Goal: Transaction & Acquisition: Download file/media

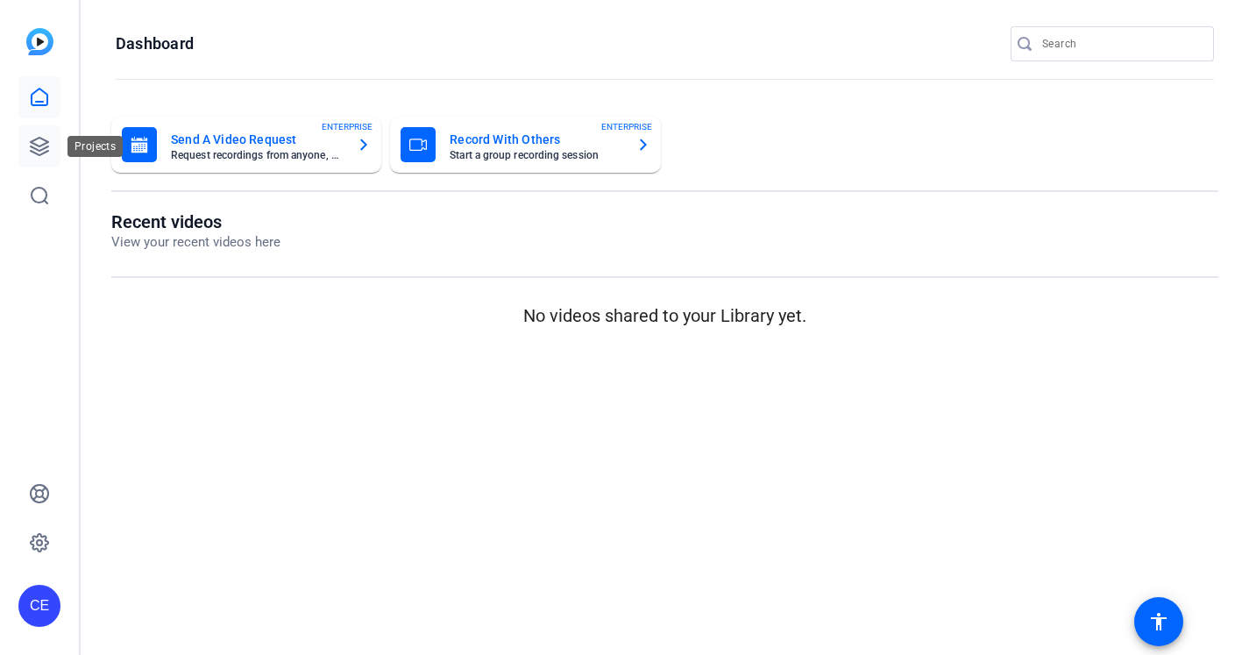
click at [41, 148] on icon at bounding box center [40, 147] width 18 height 18
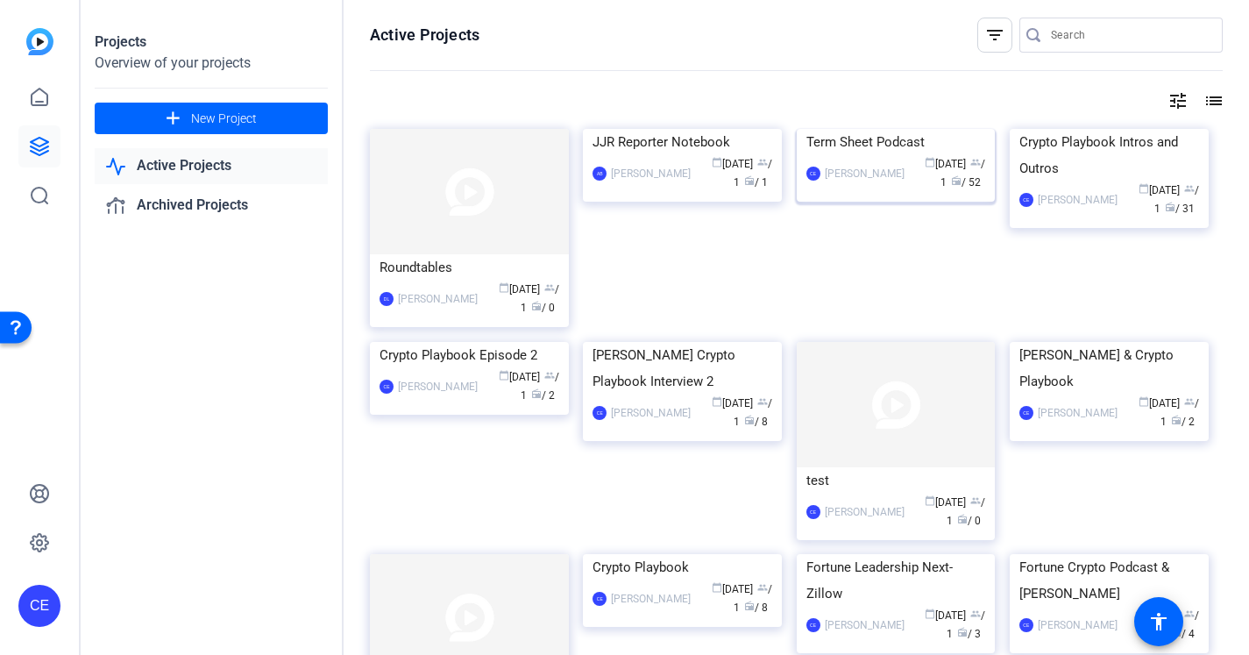
scroll to position [27, 0]
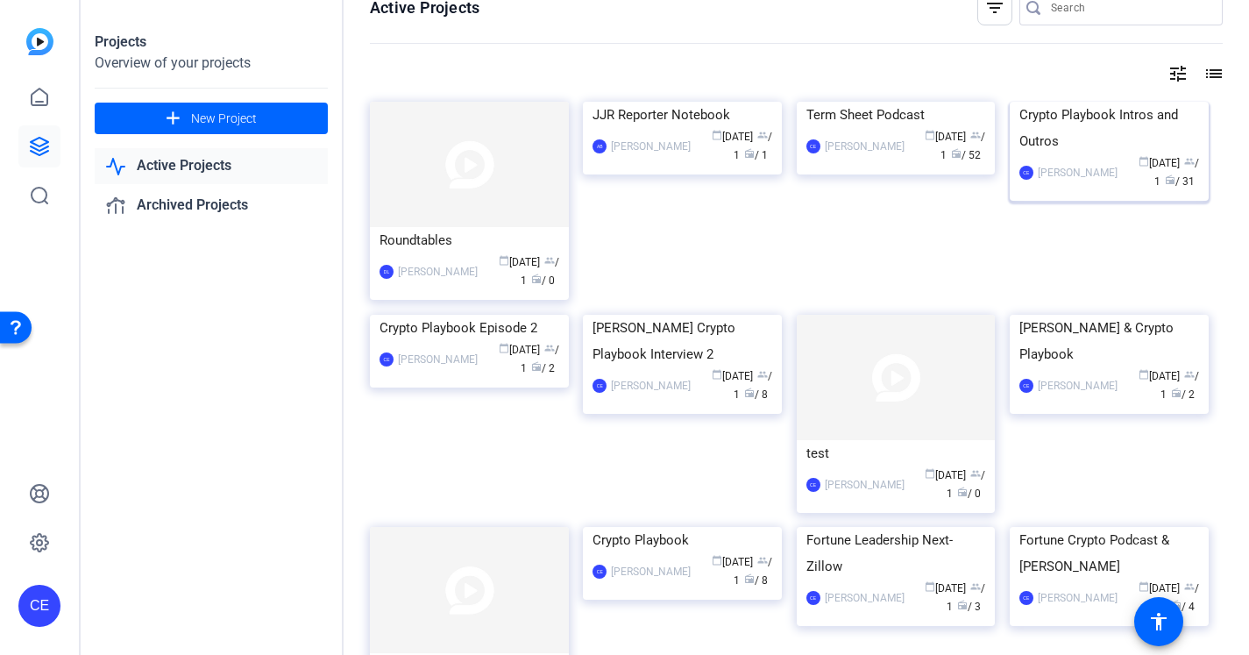
click at [1090, 154] on div "Crypto Playbook Intros and Outros" at bounding box center [1109, 128] width 180 height 53
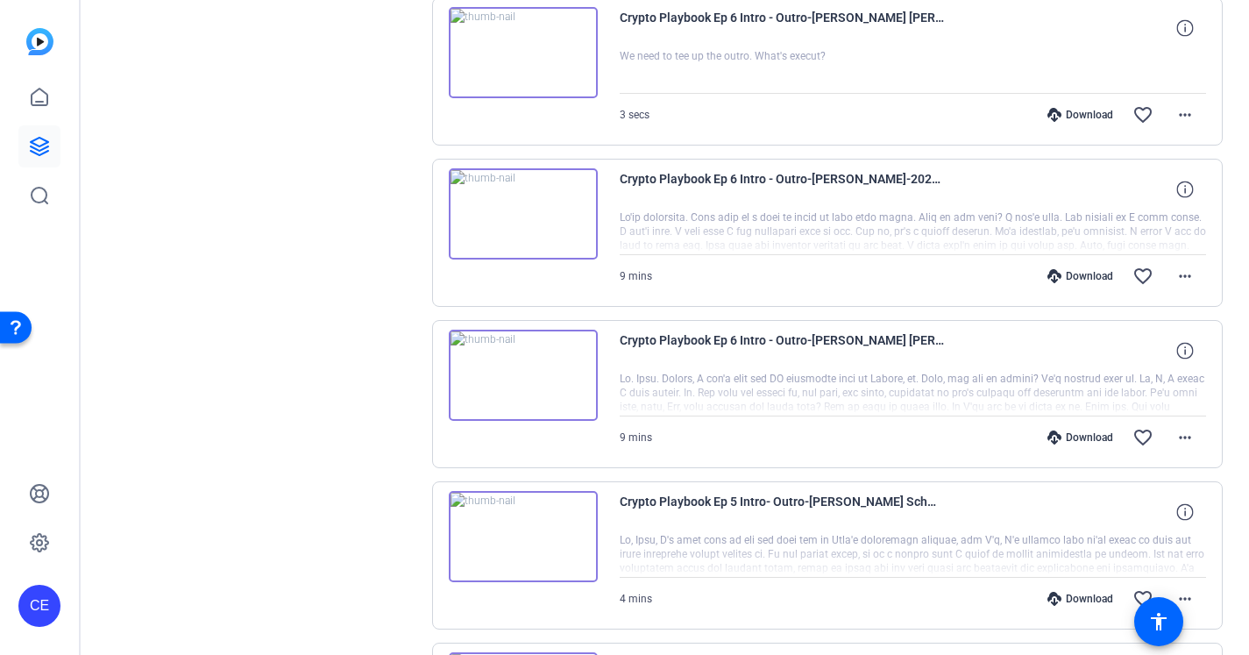
scroll to position [1024, 0]
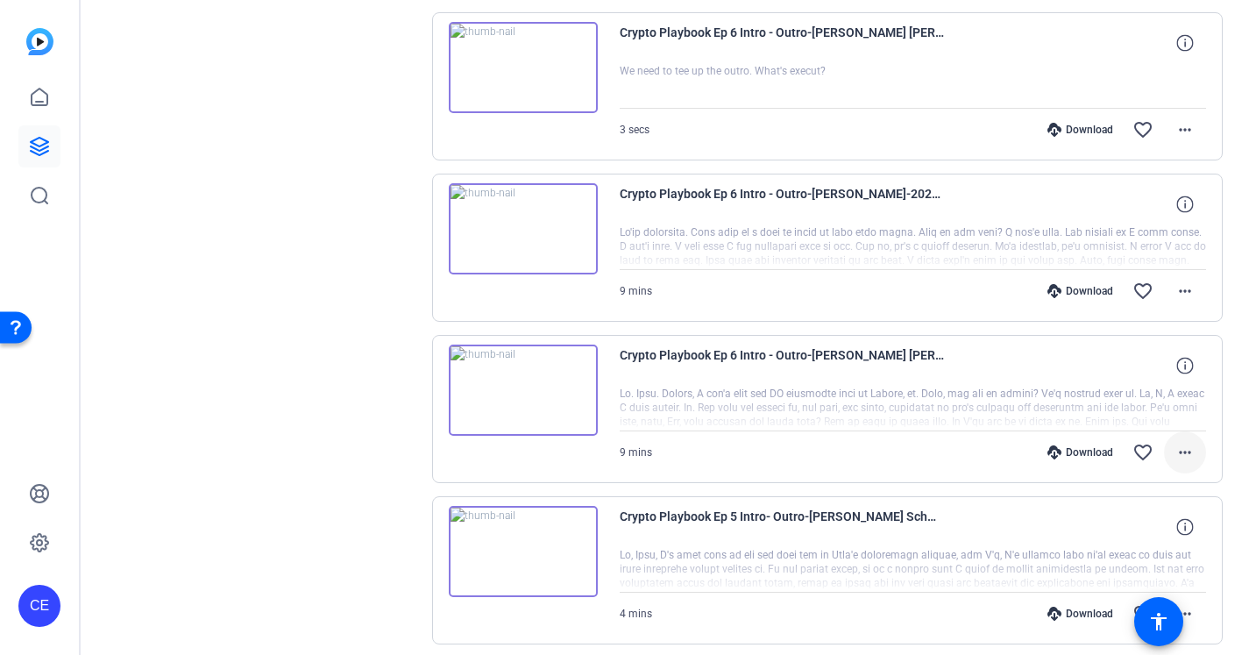
click at [1181, 454] on mat-icon "more_horiz" at bounding box center [1184, 452] width 21 height 21
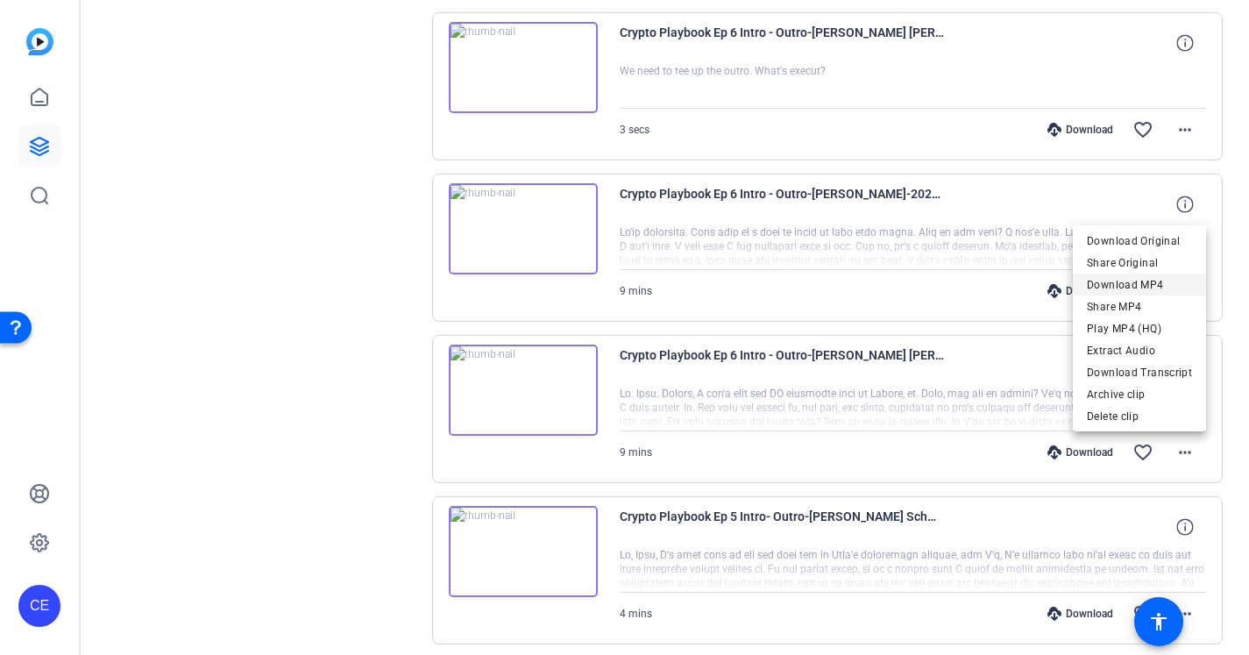
click at [1128, 280] on span "Download MP4" at bounding box center [1139, 284] width 105 height 21
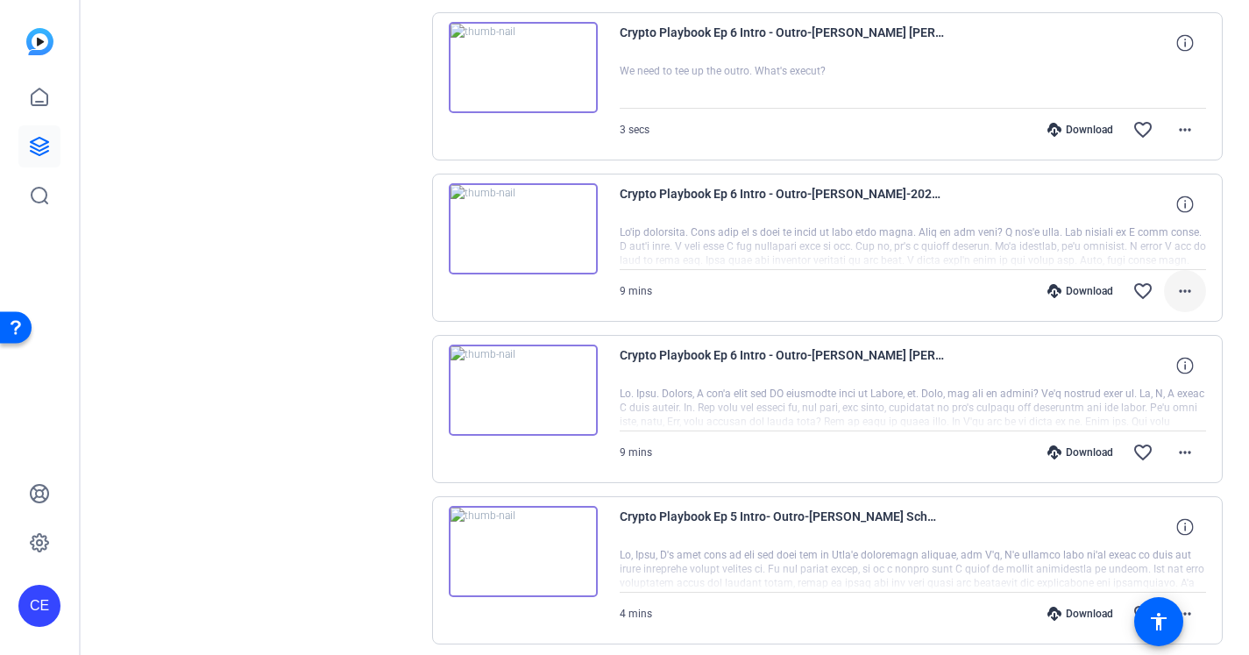
click at [1198, 294] on span at bounding box center [1185, 291] width 42 height 42
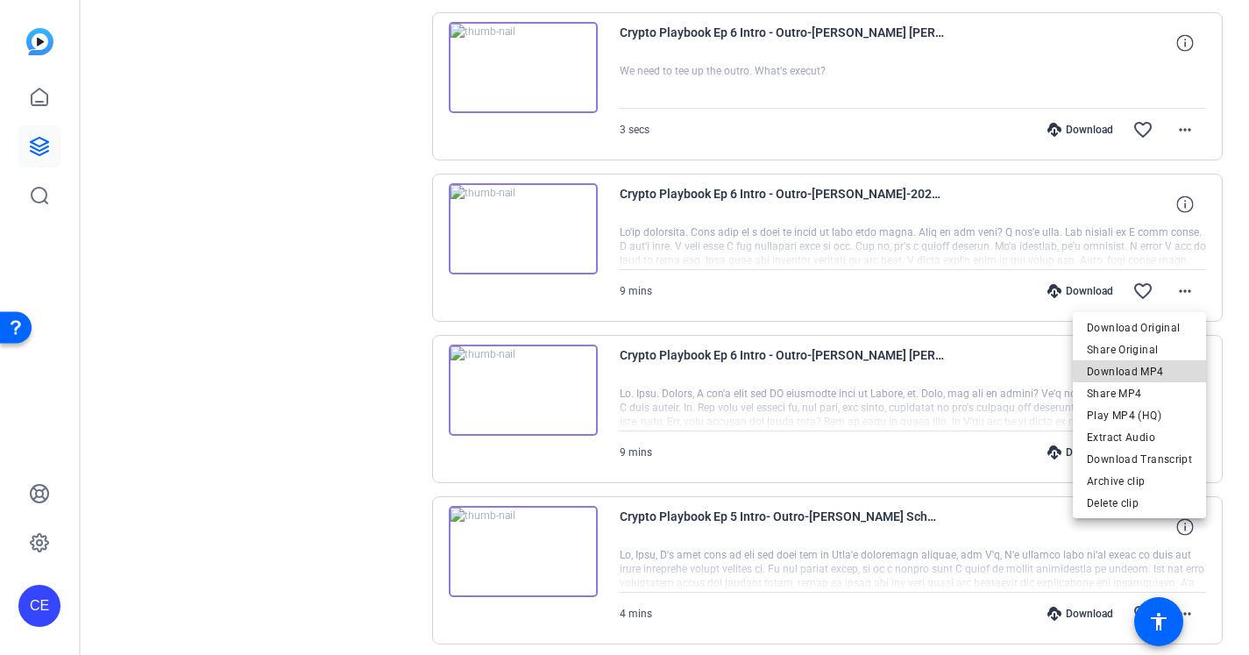
click at [1180, 365] on span "Download MP4" at bounding box center [1139, 371] width 105 height 21
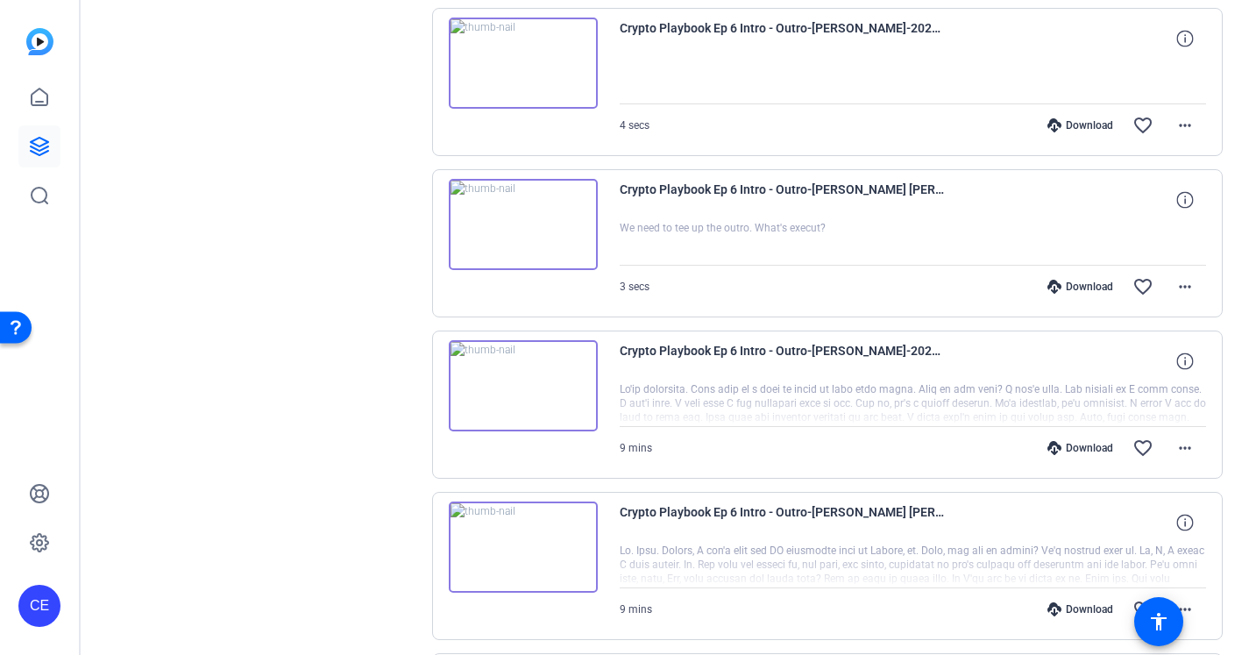
scroll to position [792, 0]
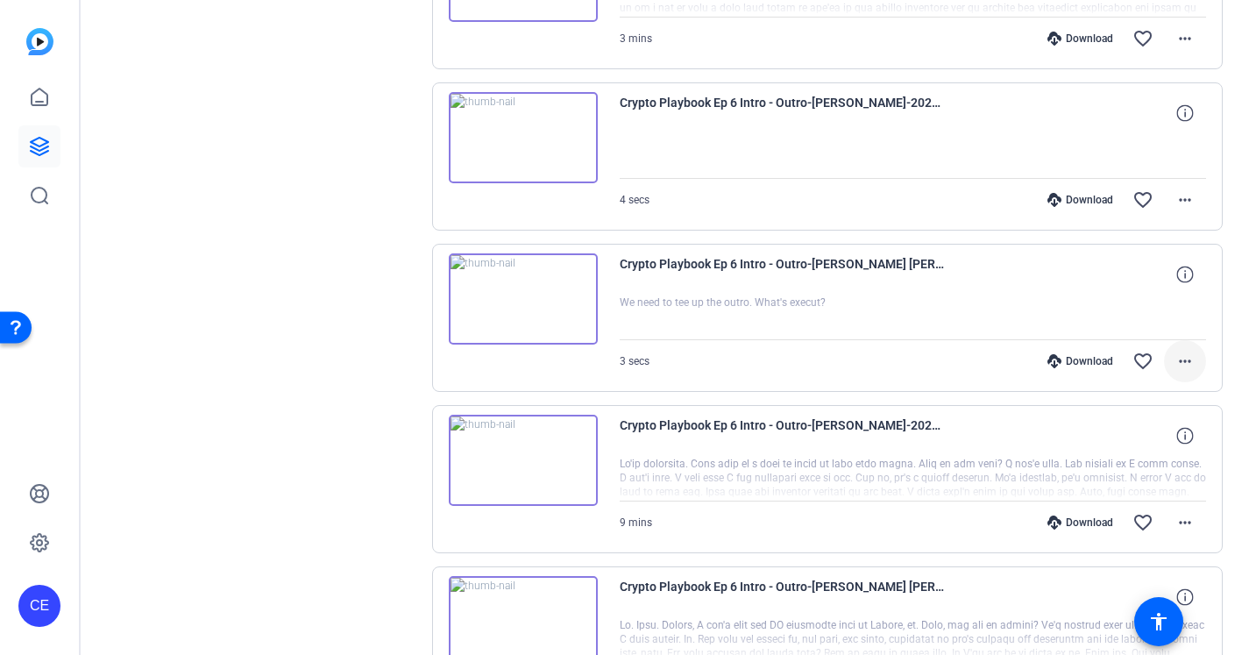
click at [1187, 363] on mat-icon "more_horiz" at bounding box center [1184, 361] width 21 height 21
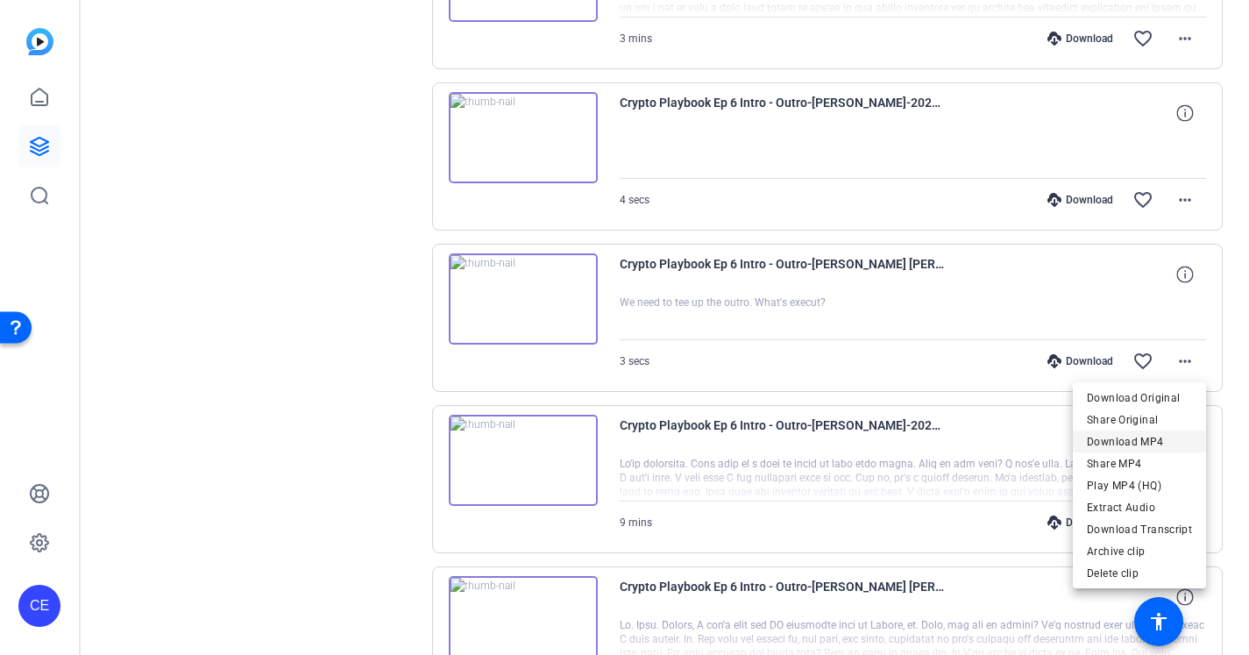
click at [1170, 443] on span "Download MP4" at bounding box center [1139, 441] width 105 height 21
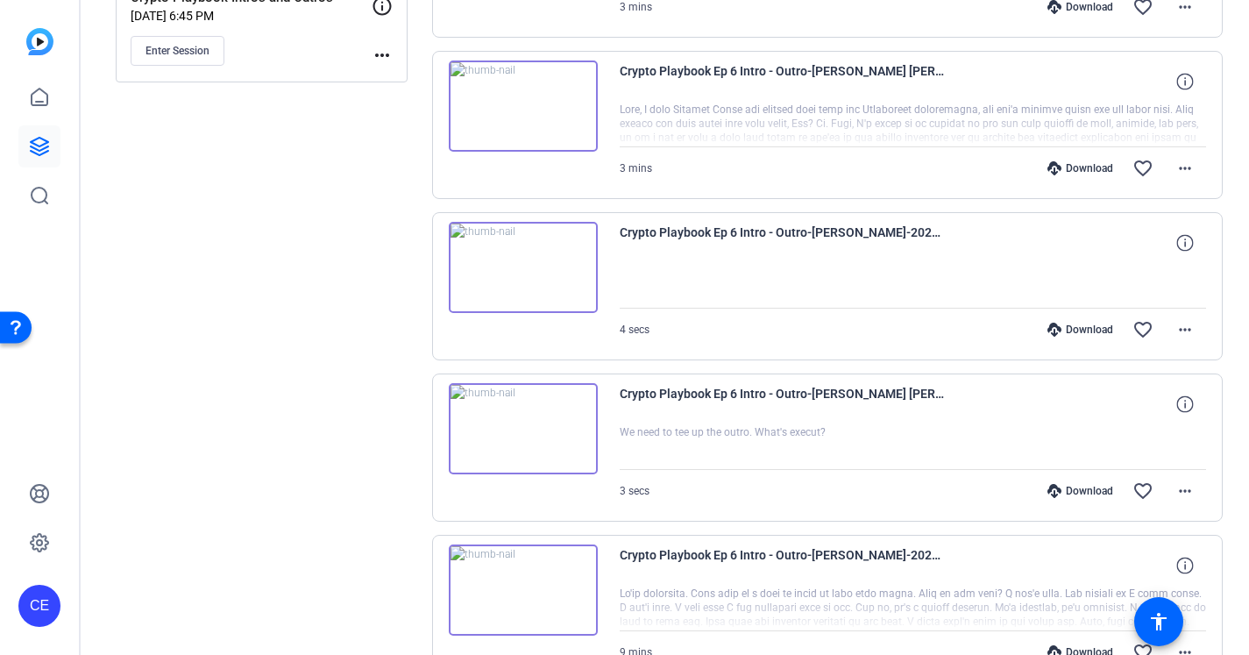
scroll to position [656, 0]
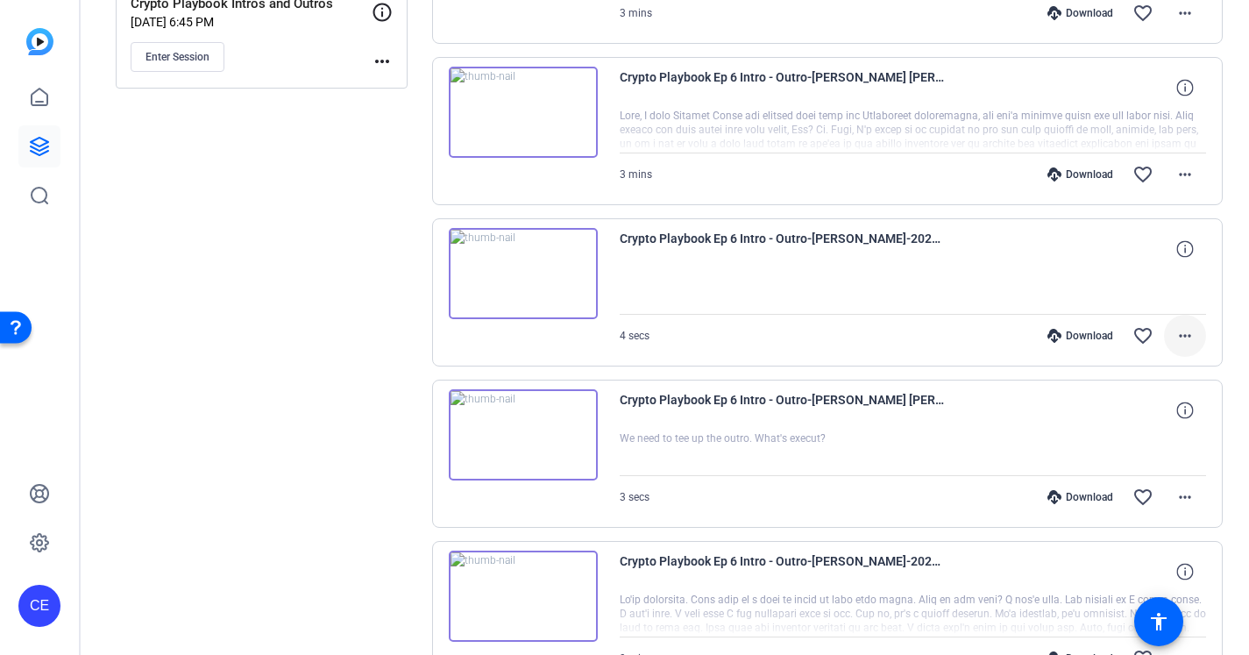
click at [1185, 340] on mat-icon "more_horiz" at bounding box center [1184, 335] width 21 height 21
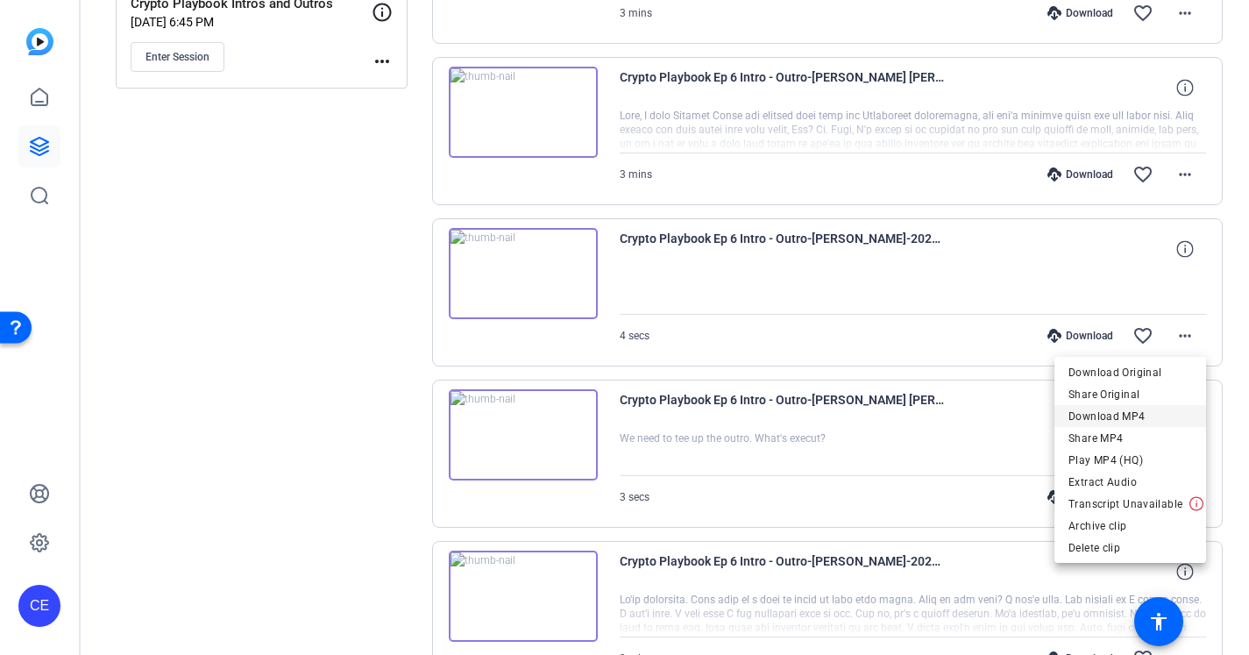
click at [1160, 422] on span "Download MP4" at bounding box center [1130, 416] width 124 height 21
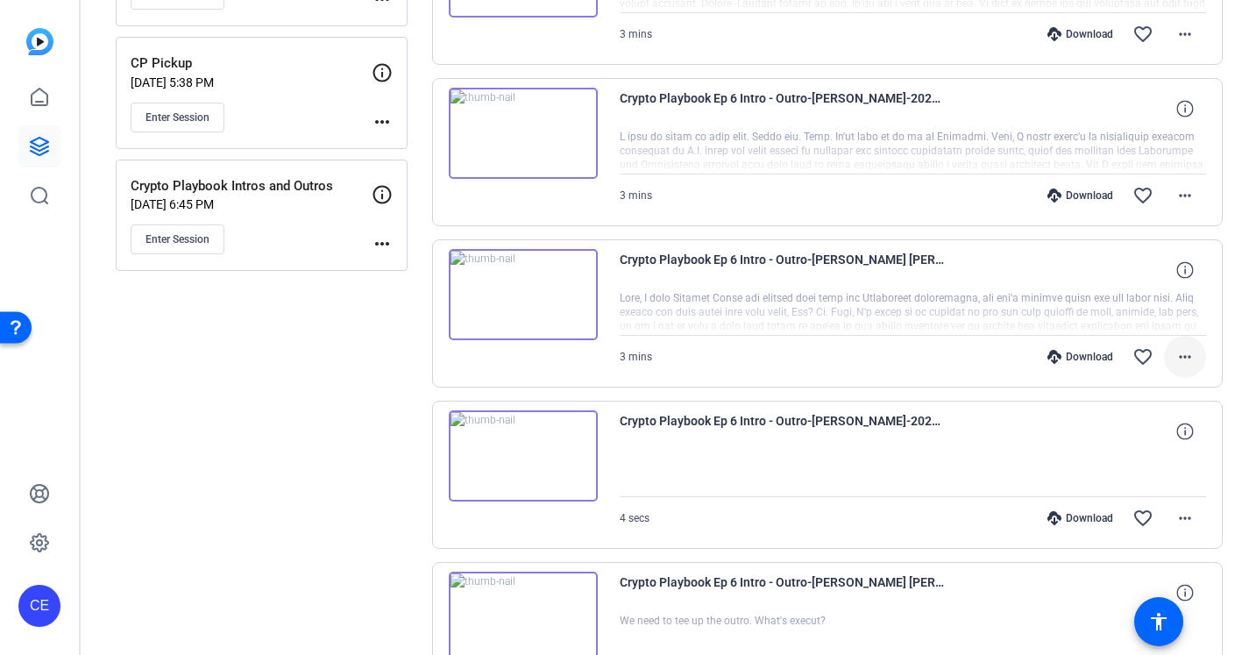
scroll to position [456, 0]
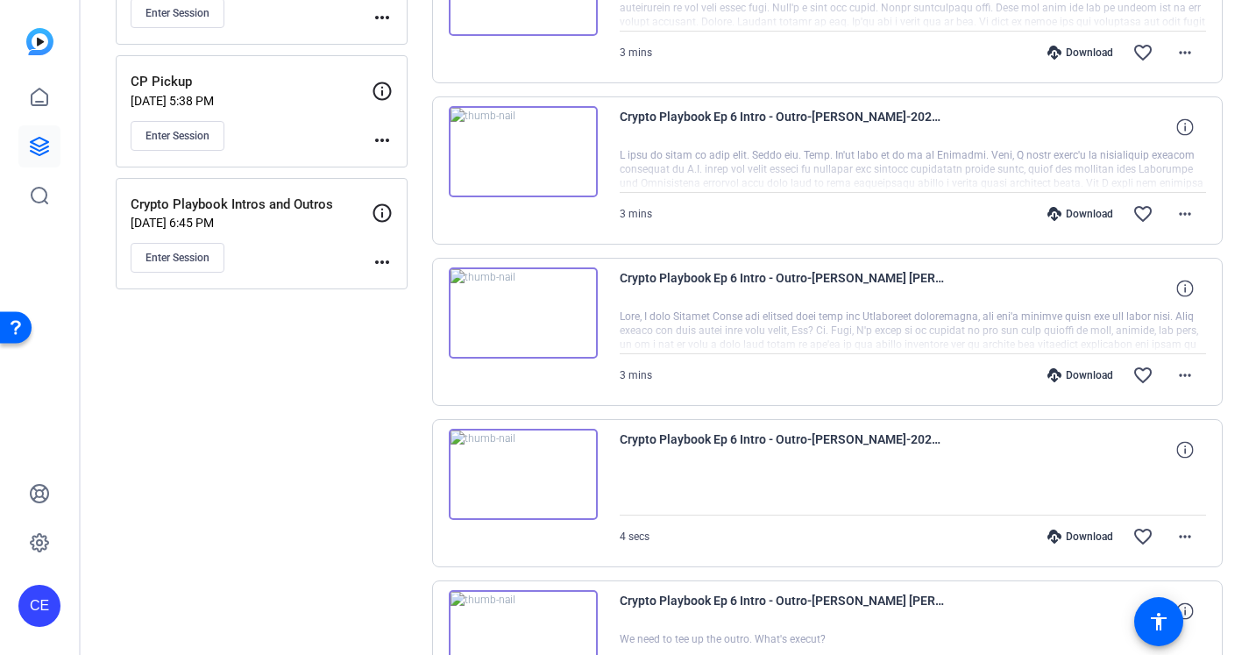
click at [1239, 353] on div "Sessions Scripts Sessions more_horiz Crypto Playbook Ep 6 Intro / Outro [DATE] …" at bounding box center [665, 565] width 1168 height 1833
click at [1201, 373] on span at bounding box center [1185, 375] width 42 height 42
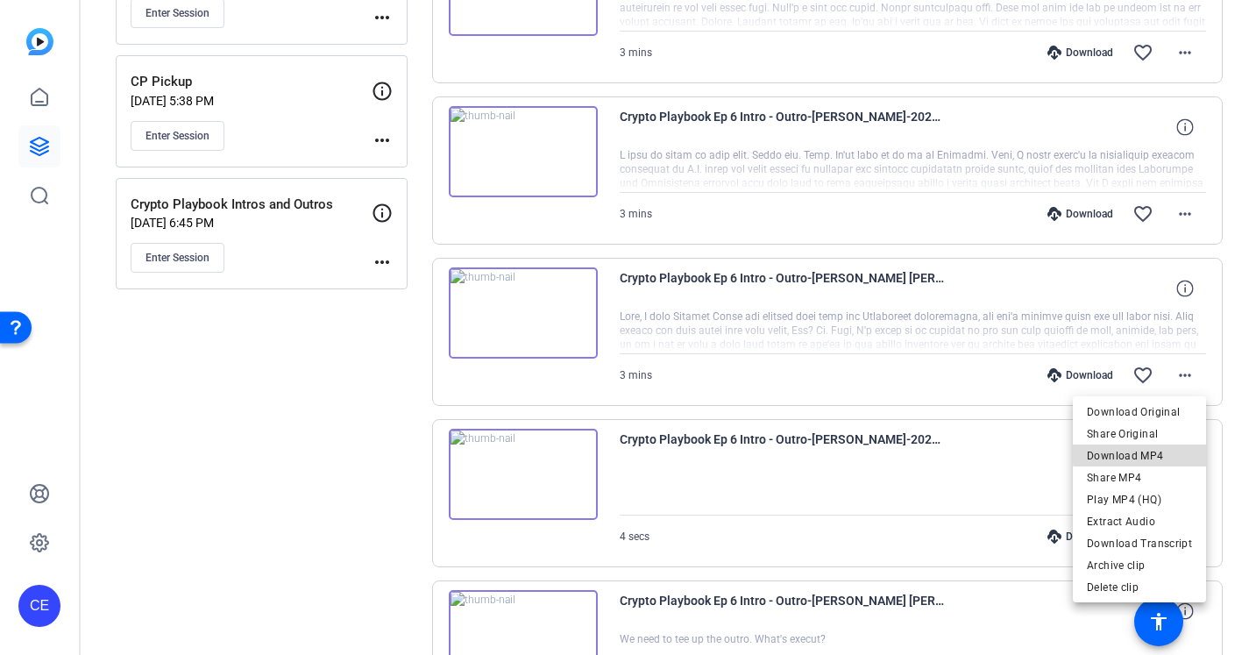
click at [1159, 451] on span "Download MP4" at bounding box center [1139, 455] width 105 height 21
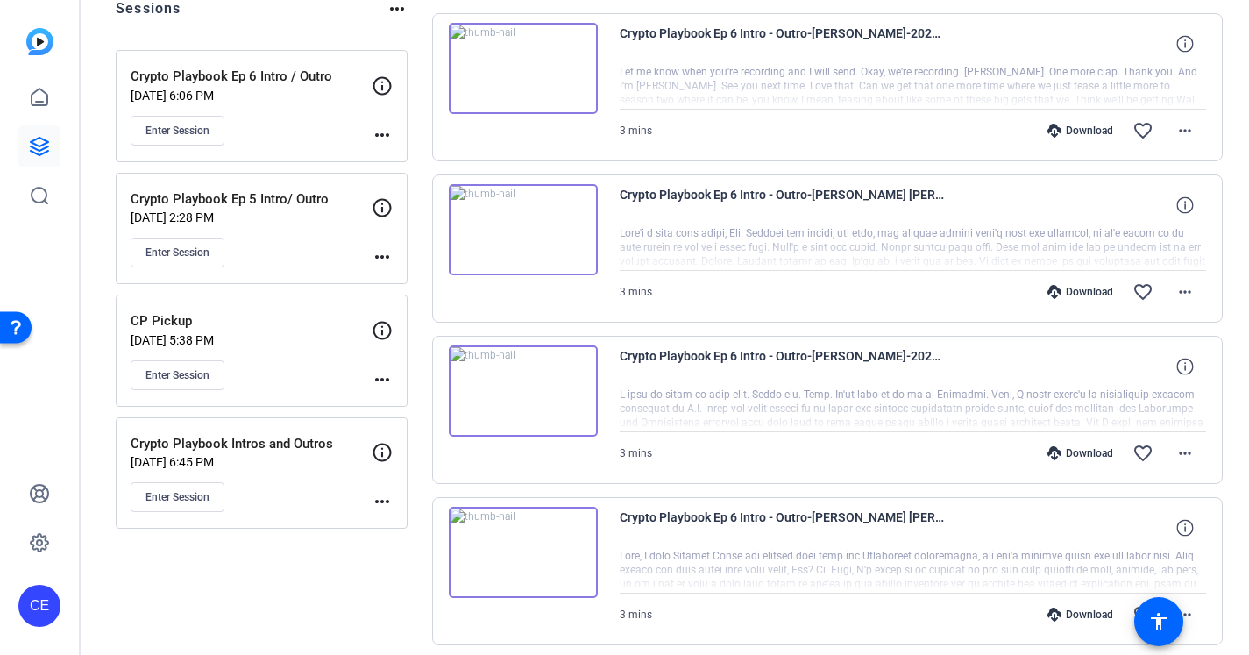
scroll to position [218, 0]
click at [1194, 441] on mat-icon "more_horiz" at bounding box center [1184, 451] width 21 height 21
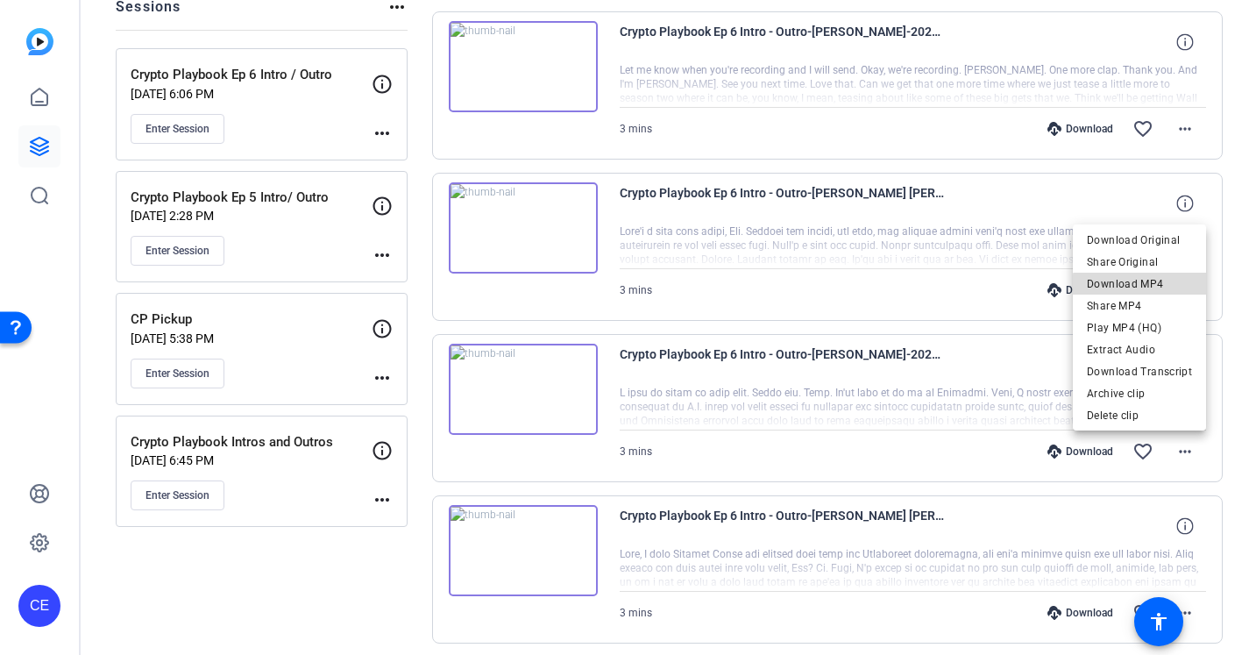
click at [1157, 291] on span "Download MP4" at bounding box center [1139, 283] width 105 height 21
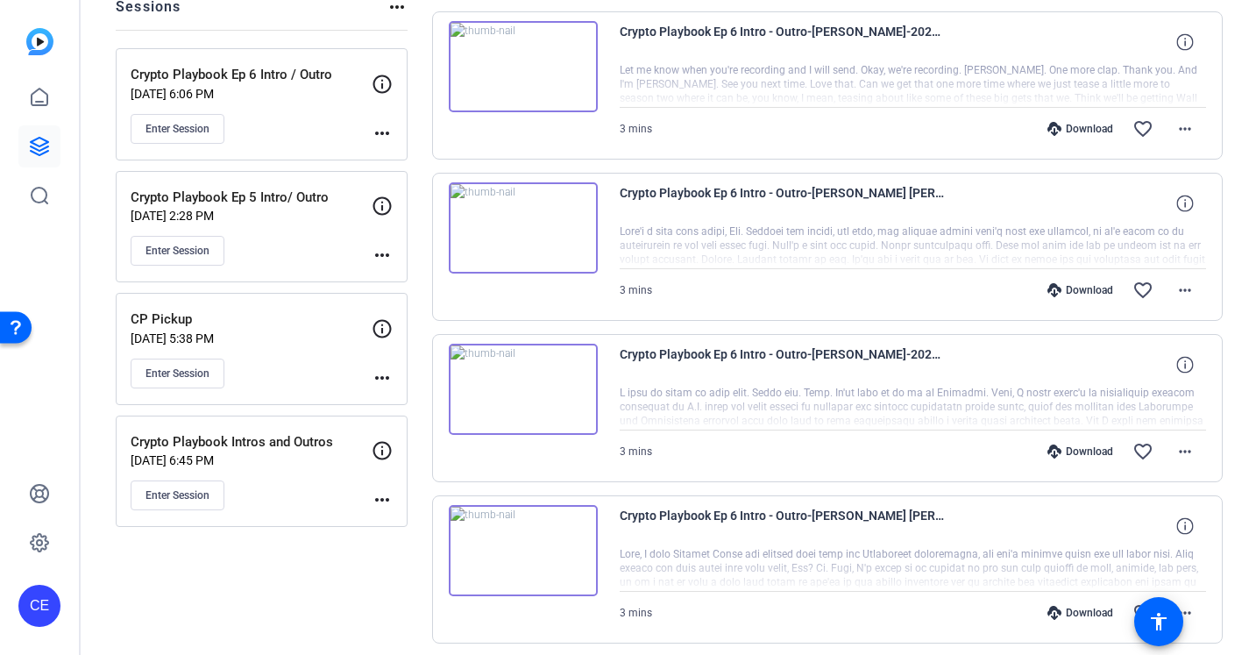
scroll to position [110, 0]
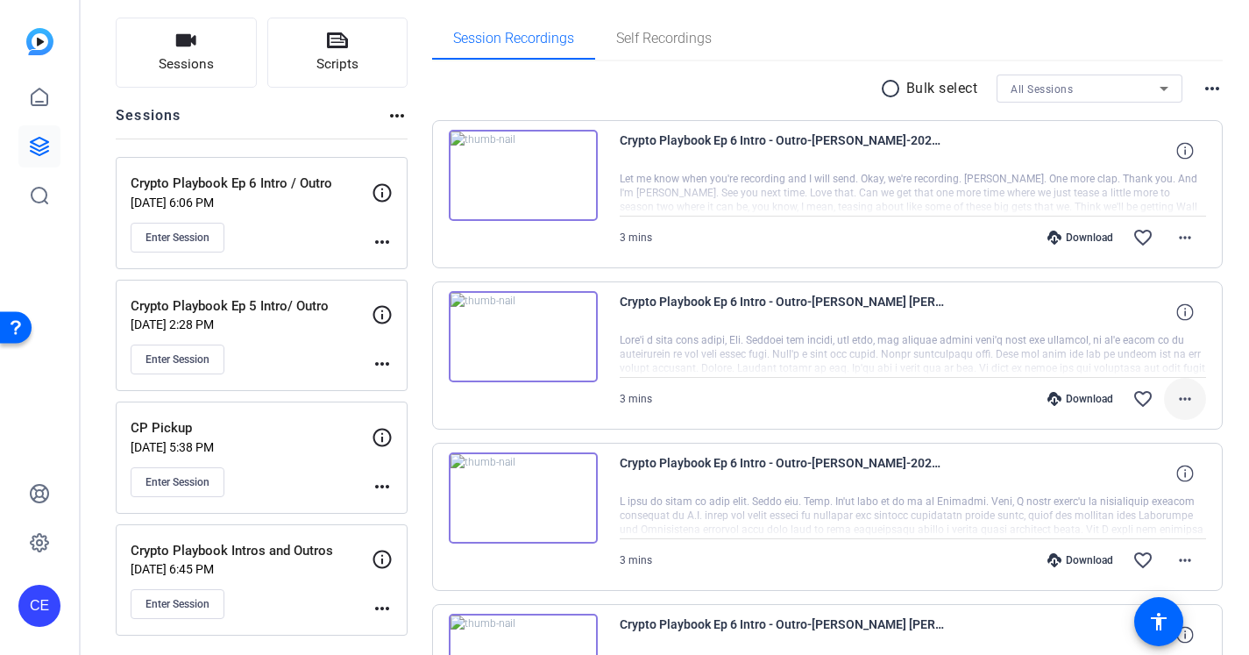
click at [1192, 404] on mat-icon "more_horiz" at bounding box center [1184, 398] width 21 height 21
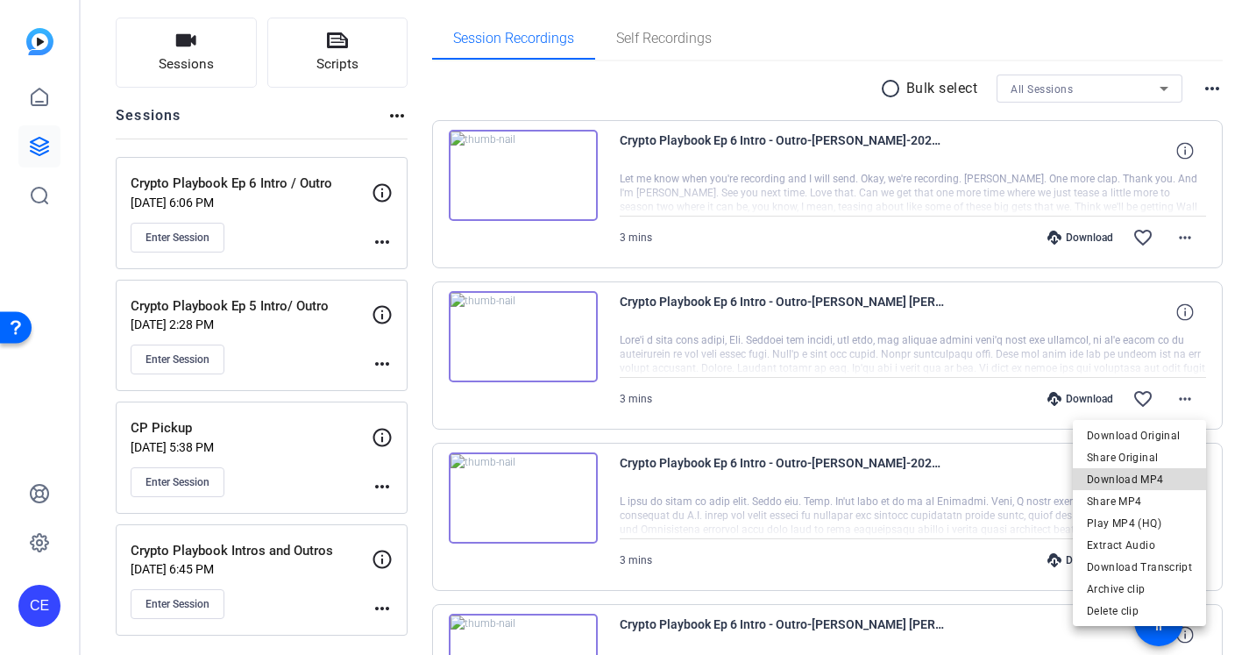
click at [1166, 478] on span "Download MP4" at bounding box center [1139, 479] width 105 height 21
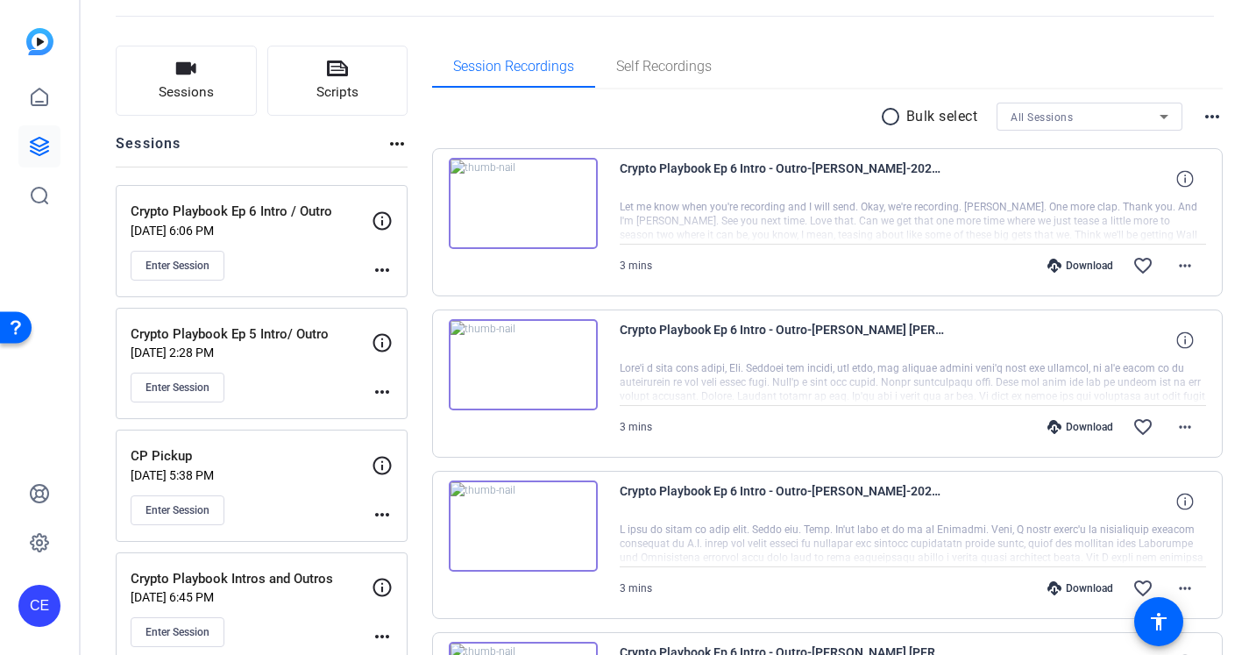
scroll to position [77, 0]
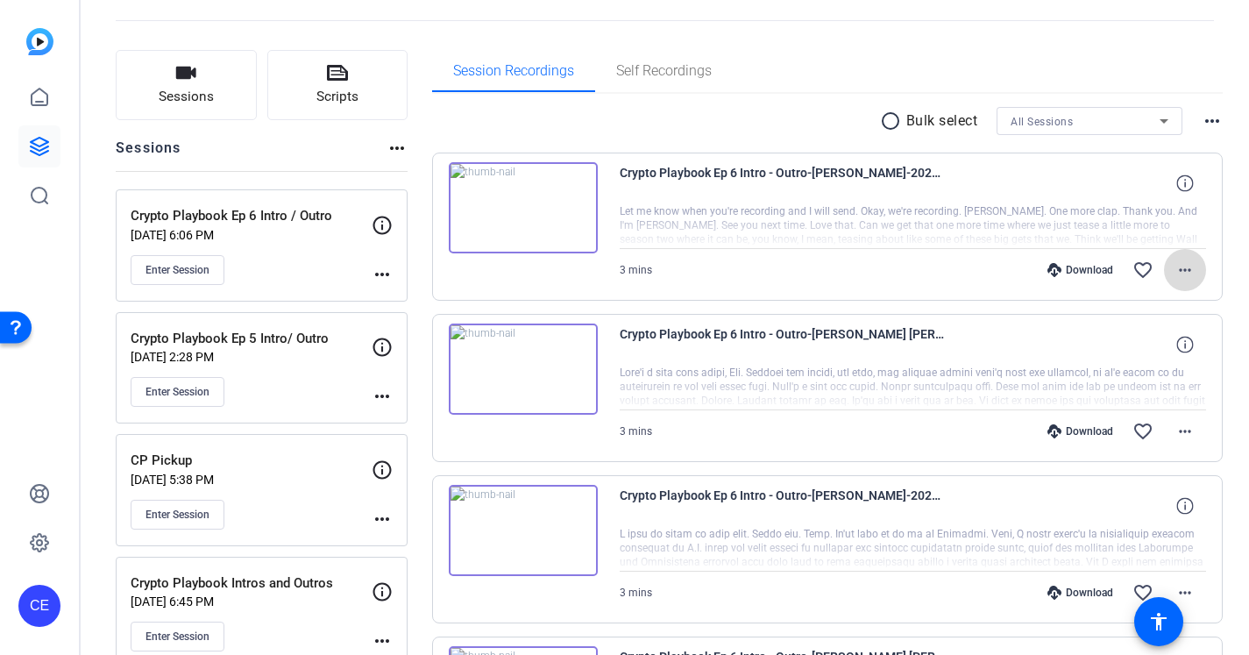
click at [1189, 274] on mat-icon "more_horiz" at bounding box center [1184, 269] width 21 height 21
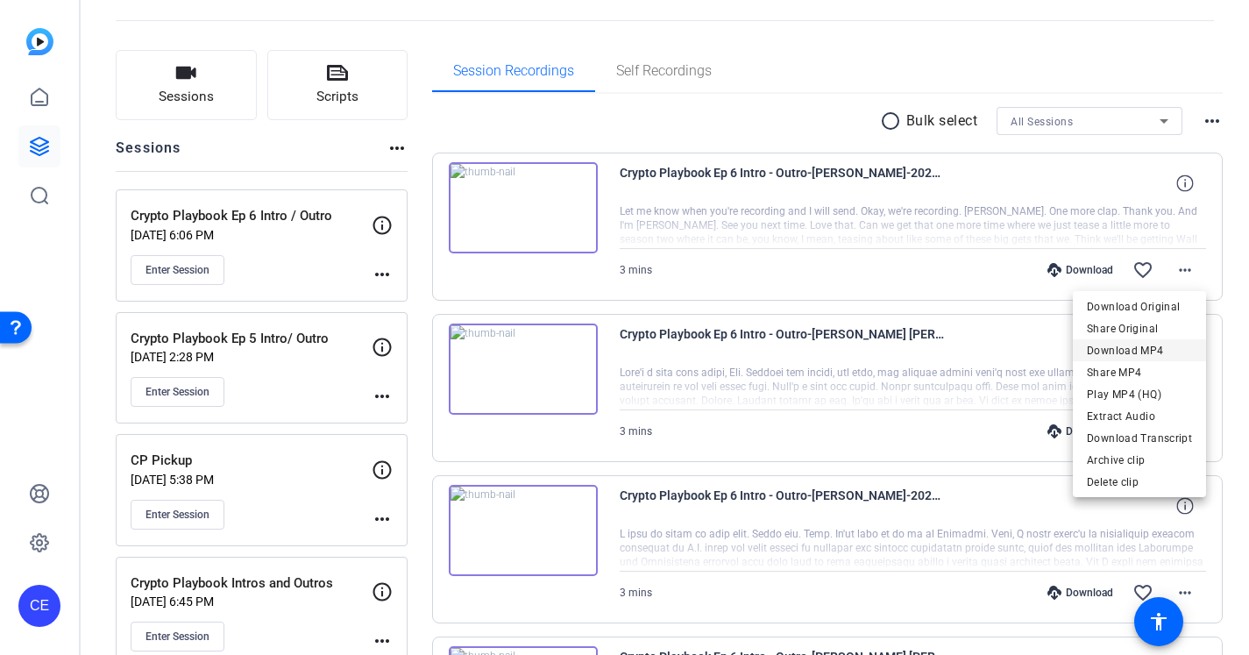
click at [1174, 350] on span "Download MP4" at bounding box center [1139, 350] width 105 height 21
